Goal: Task Accomplishment & Management: Use online tool/utility

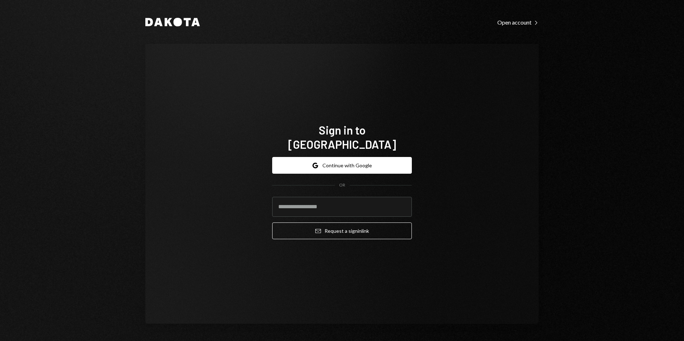
type input "**********"
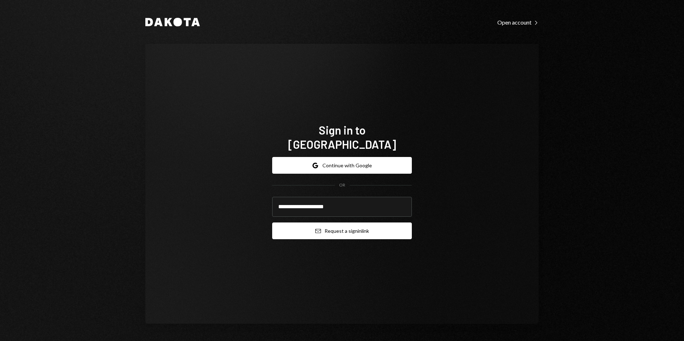
click at [347, 223] on button "Email Request a sign in link" at bounding box center [342, 231] width 140 height 17
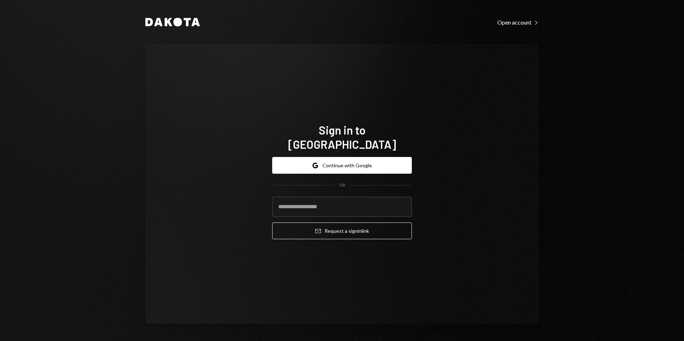
type input "**********"
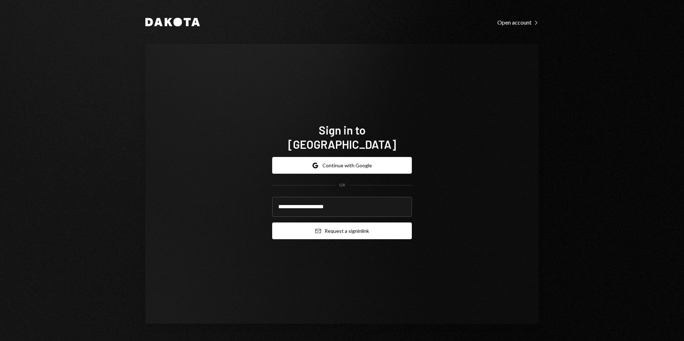
click at [371, 223] on button "Email Request a sign in link" at bounding box center [342, 231] width 140 height 17
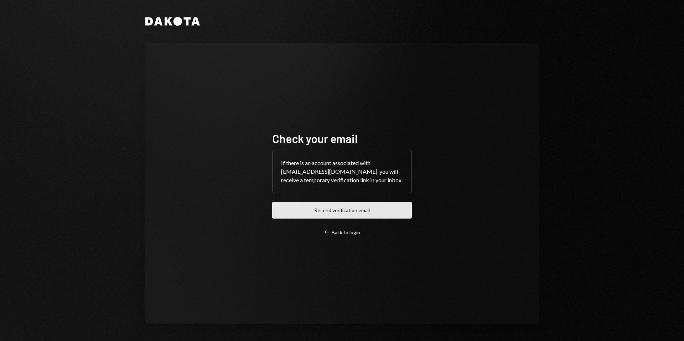
click at [349, 214] on button "Resend verification email" at bounding box center [342, 210] width 140 height 17
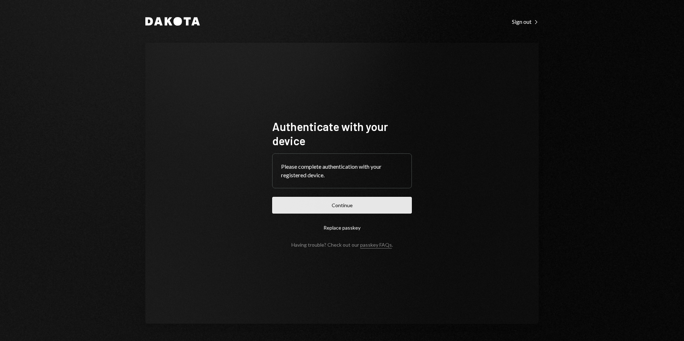
click at [365, 204] on button "Continue" at bounding box center [342, 205] width 140 height 17
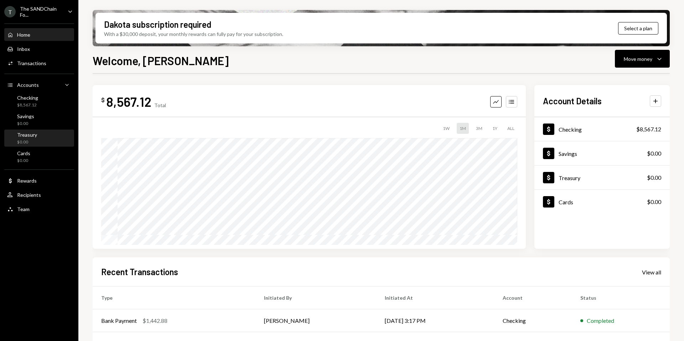
scroll to position [11, 0]
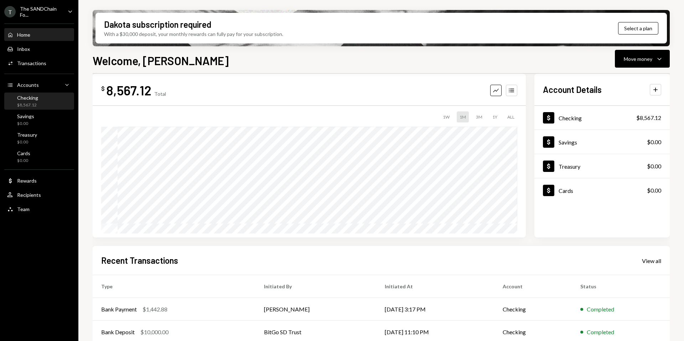
click at [46, 101] on div "Checking $8,567.12" at bounding box center [39, 102] width 64 height 14
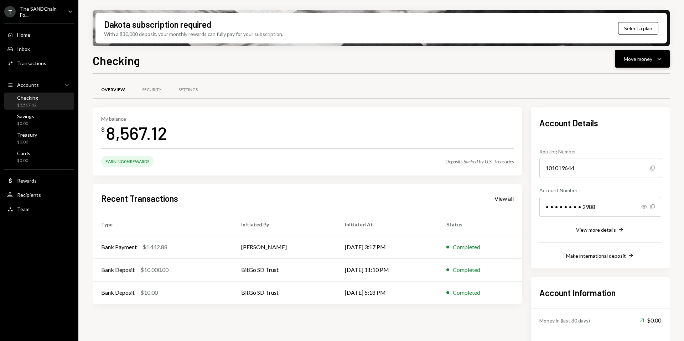
click at [622, 63] on button "Move money Caret Down" at bounding box center [642, 59] width 55 height 18
click at [621, 115] on div "Deposit" at bounding box center [637, 112] width 52 height 7
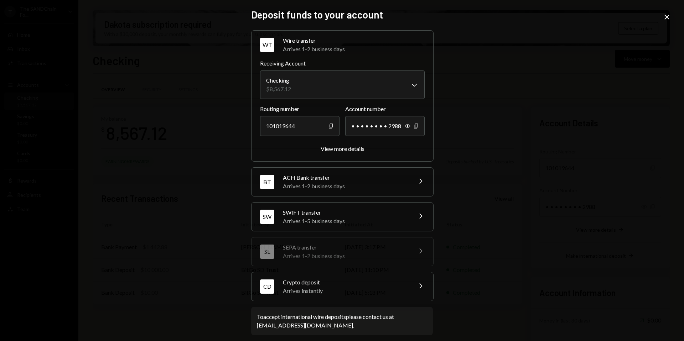
scroll to position [6, 0]
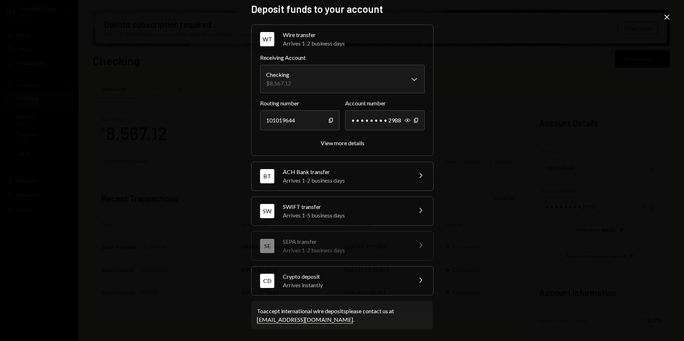
click at [316, 274] on div "Crypto deposit" at bounding box center [345, 277] width 125 height 9
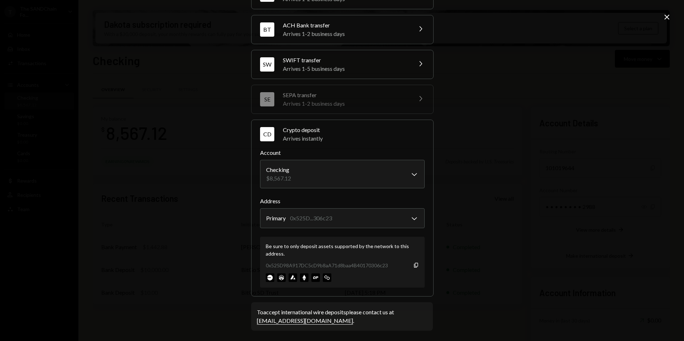
scroll to position [50, 0]
